Goal: Task Accomplishment & Management: Manage account settings

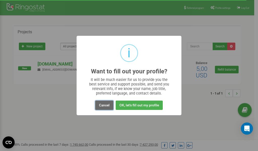
click at [104, 105] on button "Cancel" at bounding box center [104, 105] width 18 height 9
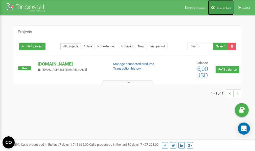
click at [223, 7] on span "Profile settings" at bounding box center [222, 8] width 15 height 3
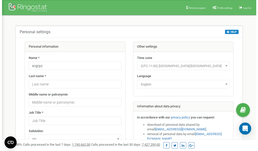
scroll to position [25, 0]
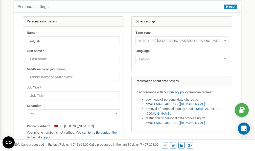
click at [95, 132] on link "verify it" at bounding box center [92, 133] width 10 height 4
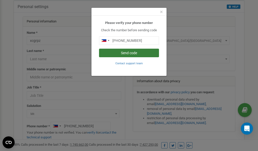
click at [122, 53] on button "Send code" at bounding box center [129, 53] width 60 height 9
